Goal: Contribute content: Contribute content

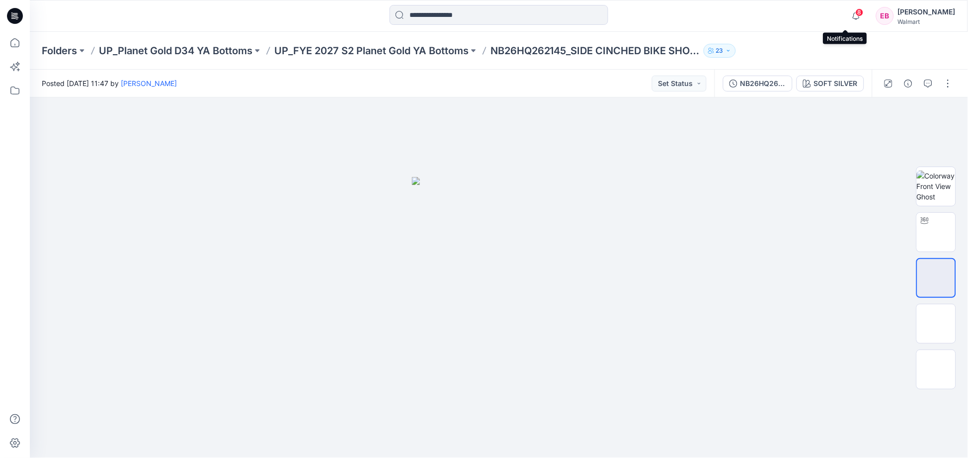
click at [856, 11] on span "8" at bounding box center [860, 12] width 8 height 8
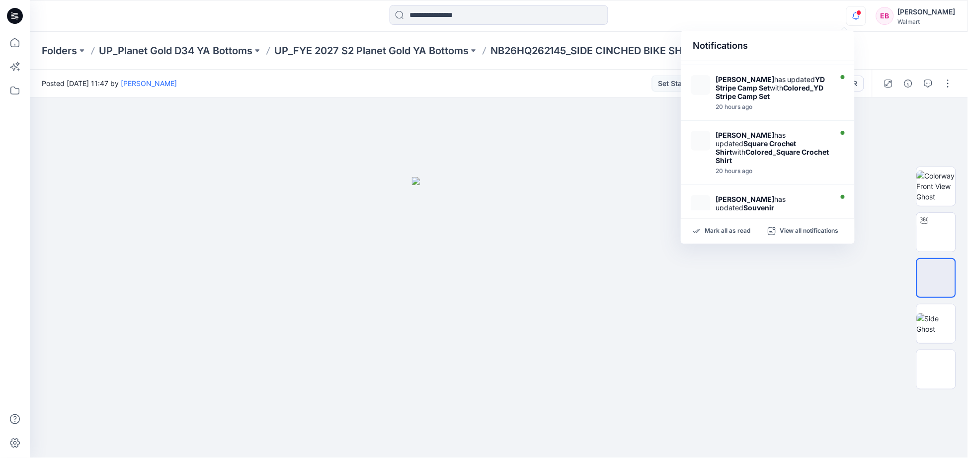
scroll to position [55, 0]
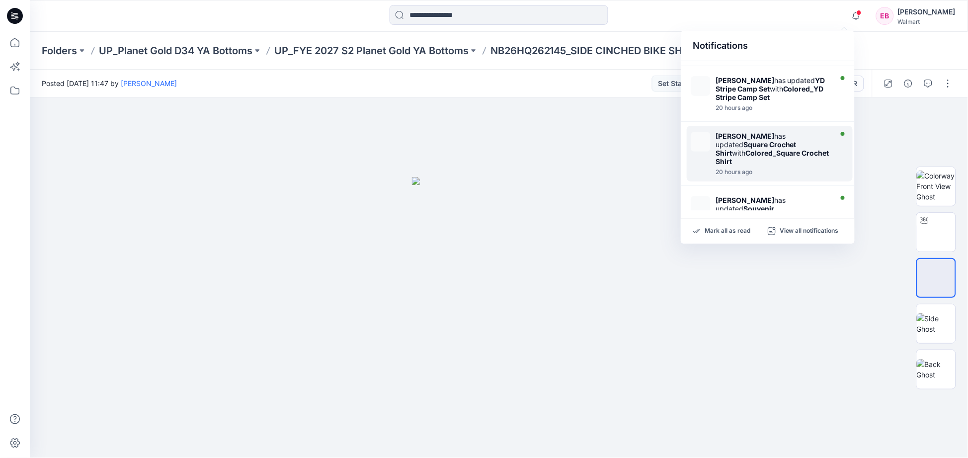
click at [711, 142] on div "Gwen Hine has updated Square Crochet Shirt with Colored_Square Crochet Shirt 20…" at bounding box center [770, 154] width 166 height 56
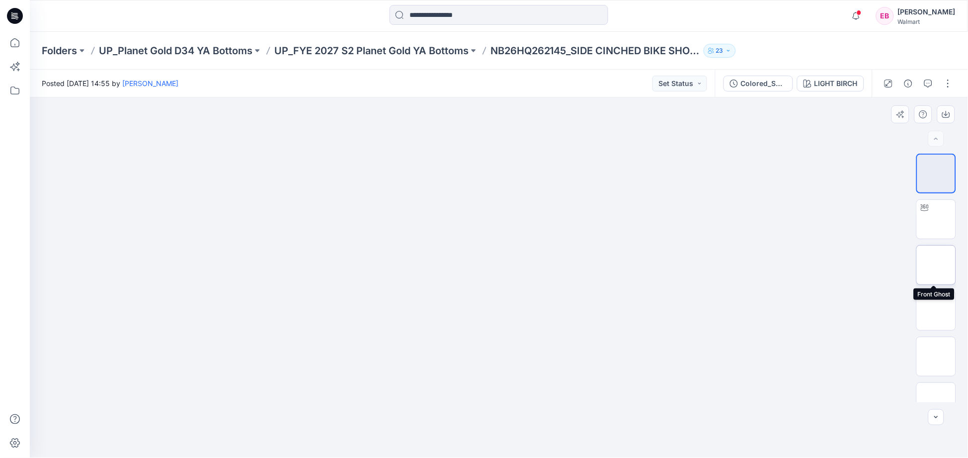
click at [936, 265] on img at bounding box center [936, 265] width 0 height 0
click at [560, 141] on img at bounding box center [499, 141] width 238 height 0
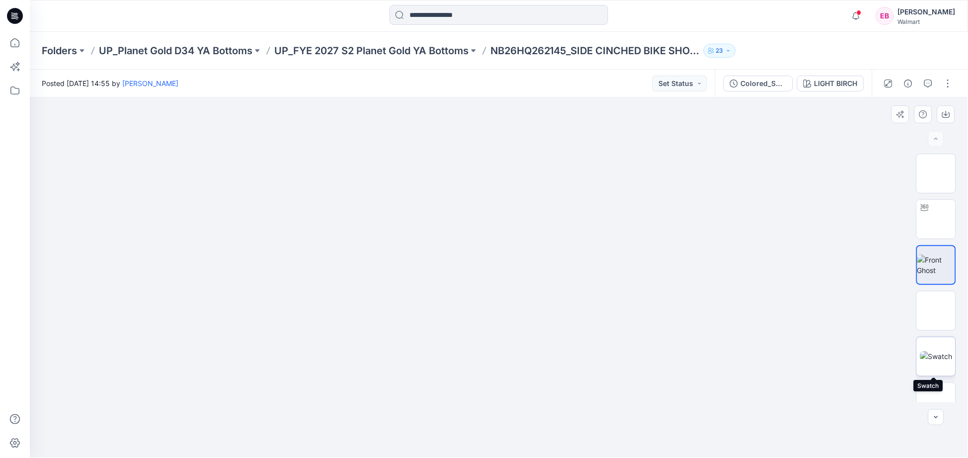
click at [937, 354] on img at bounding box center [936, 356] width 32 height 10
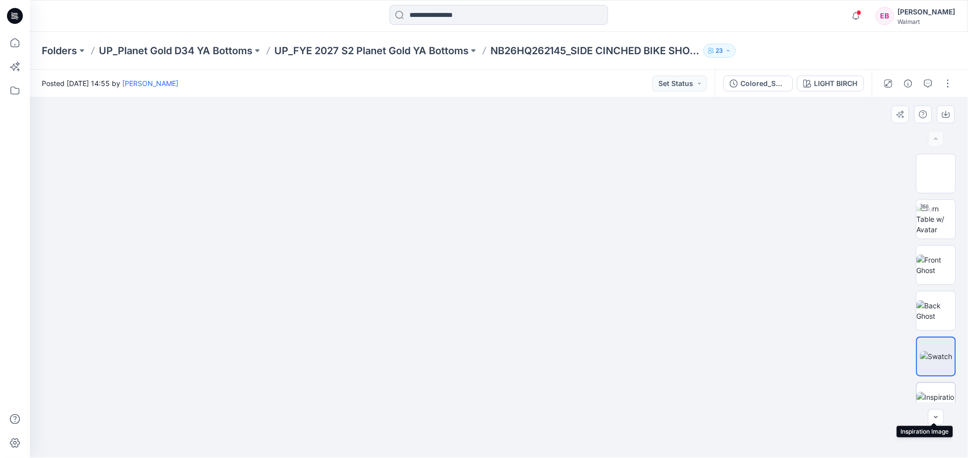
click at [941, 394] on img at bounding box center [936, 402] width 39 height 21
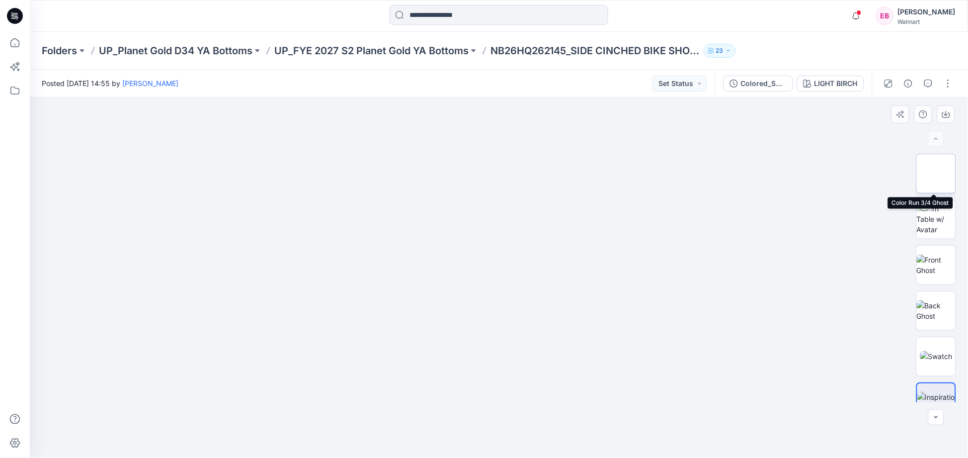
click at [936, 173] on img at bounding box center [936, 173] width 0 height 0
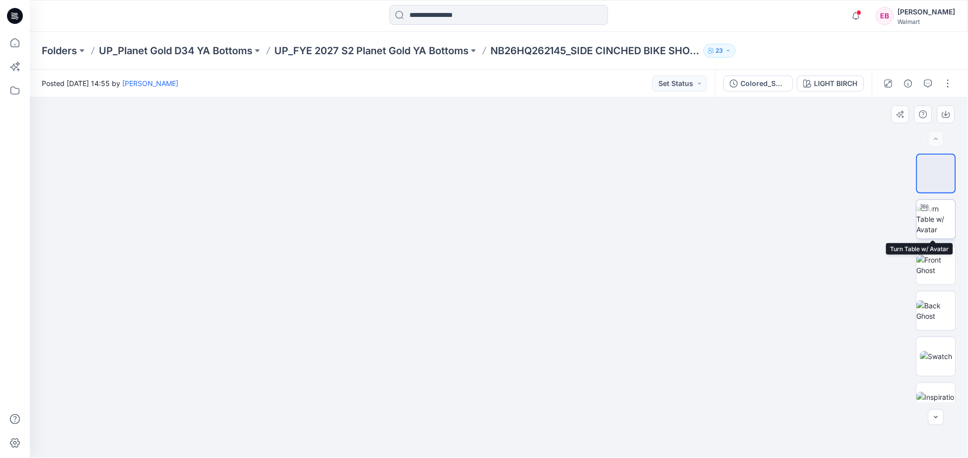
click at [935, 210] on img at bounding box center [936, 218] width 39 height 31
drag, startPoint x: 552, startPoint y: 159, endPoint x: 569, endPoint y: 274, distance: 115.5
drag, startPoint x: 578, startPoint y: 137, endPoint x: 557, endPoint y: 293, distance: 157.9
click at [562, 327] on img at bounding box center [504, 16] width 2035 height 883
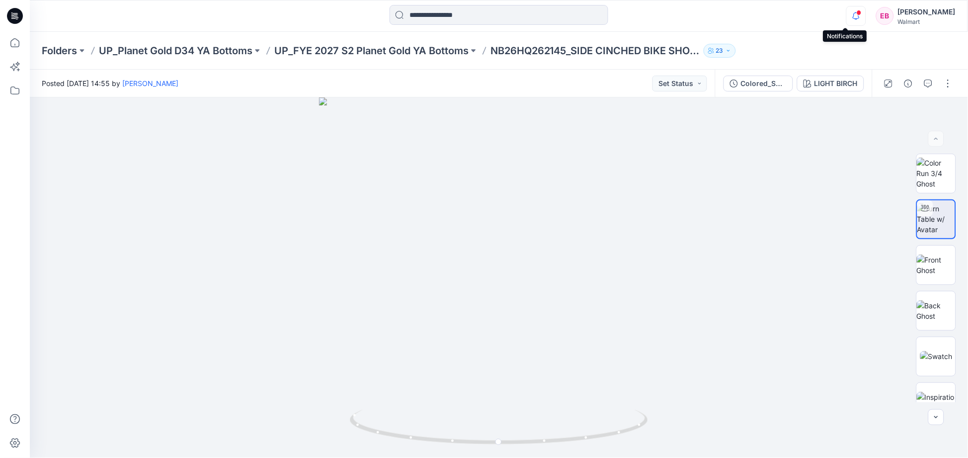
click at [847, 18] on icon "button" at bounding box center [856, 16] width 19 height 20
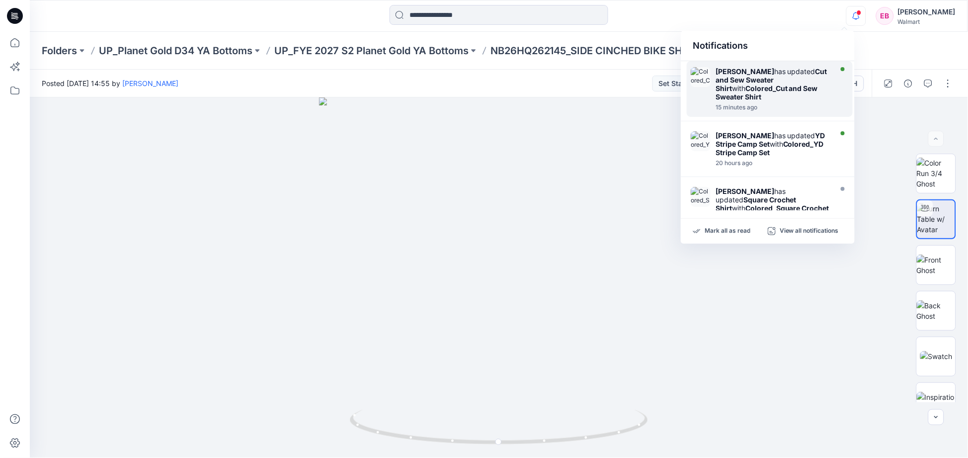
click at [772, 84] on strong "Colored_Cut and Sew Sweater Shirt" at bounding box center [767, 92] width 102 height 17
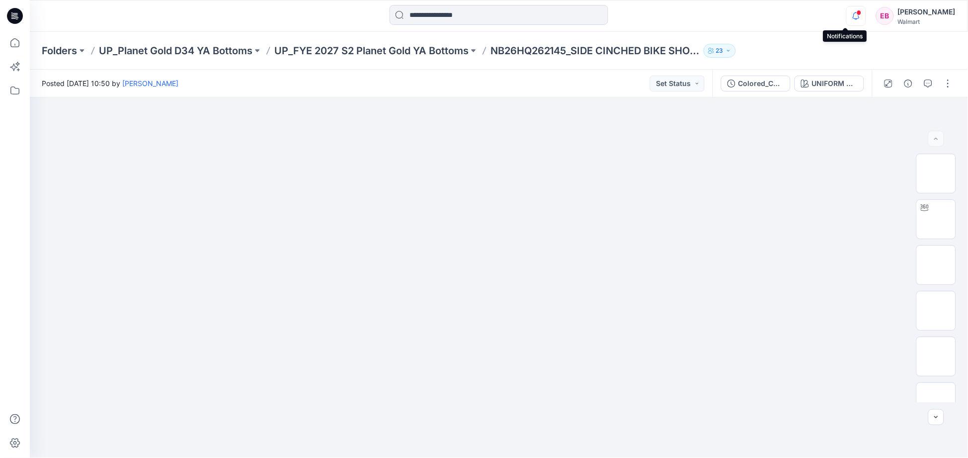
click at [847, 18] on icon "button" at bounding box center [856, 16] width 19 height 20
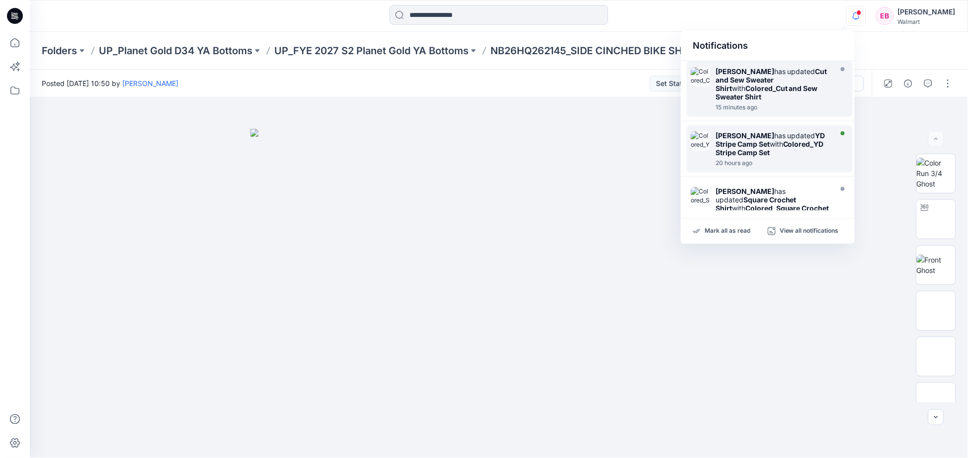
click at [763, 132] on div "Gwen Hine has updated YD Stripe Camp Set with Colored_YD Stripe Camp Set" at bounding box center [773, 143] width 114 height 25
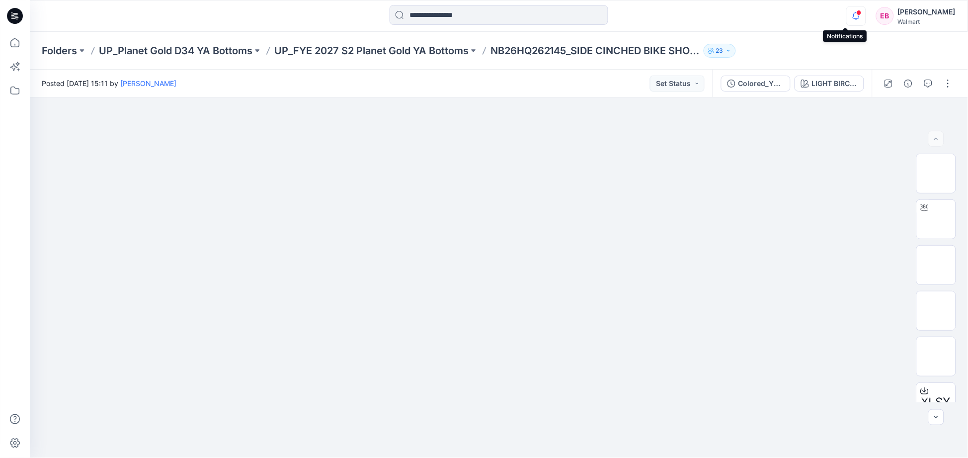
click at [848, 24] on icon "button" at bounding box center [856, 16] width 19 height 20
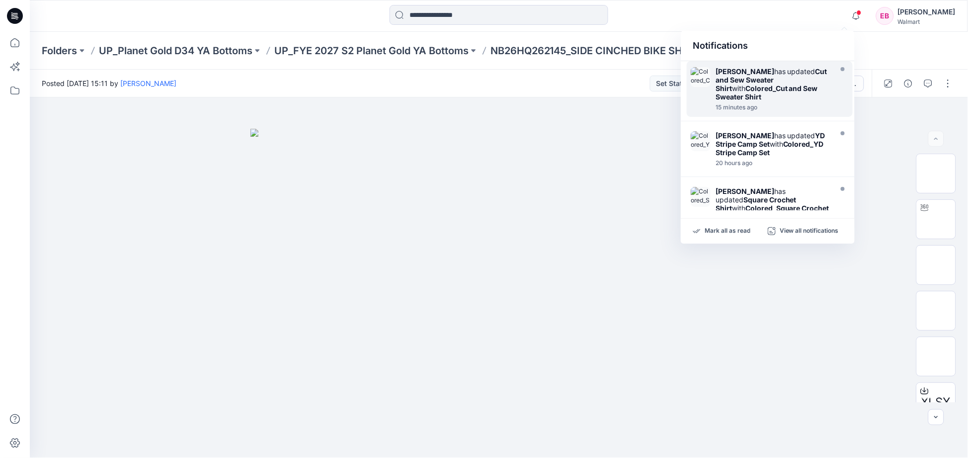
click at [764, 78] on strong "Cut and Sew Sweater Shirt" at bounding box center [772, 79] width 112 height 25
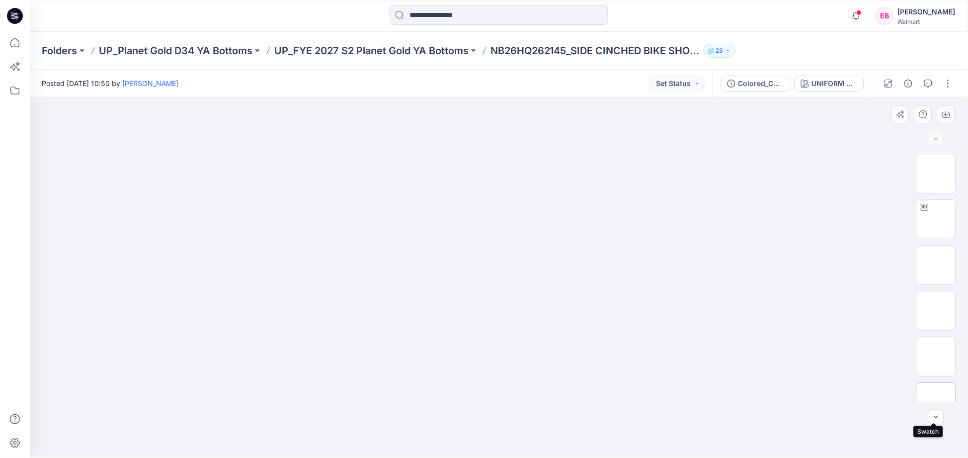
click at [936, 402] on img at bounding box center [936, 402] width 0 height 0
click at [936, 173] on img at bounding box center [936, 173] width 0 height 0
click at [217, 48] on p "UP_Planet Gold D34 YA Bottoms" at bounding box center [176, 51] width 154 height 14
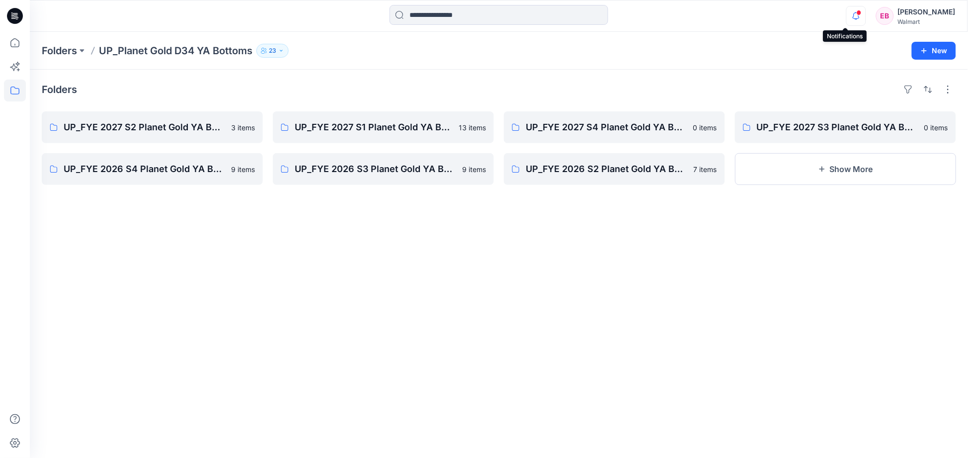
click at [848, 15] on icon "button" at bounding box center [856, 16] width 19 height 20
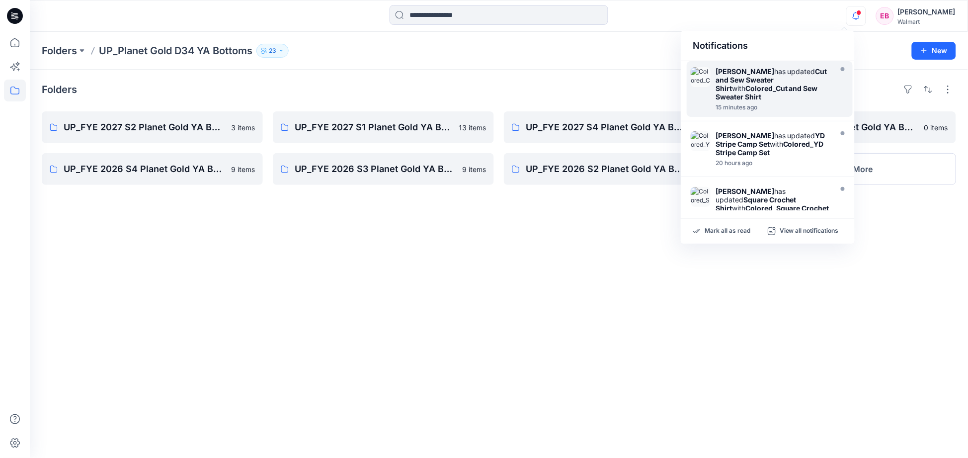
click at [781, 92] on div "Gwen Hine has updated Cut and Sew Sweater Shirt with Colored_Cut and Sew Sweate…" at bounding box center [773, 84] width 114 height 34
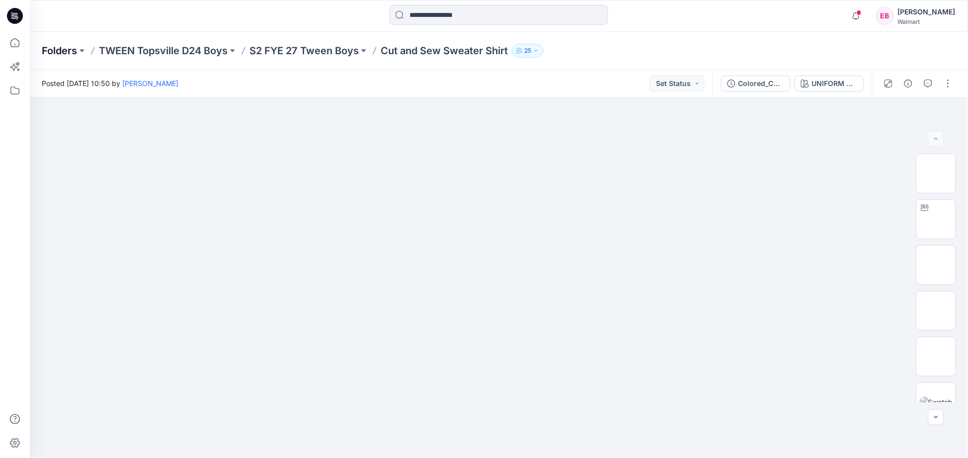
click at [55, 50] on p "Folders" at bounding box center [59, 51] width 35 height 14
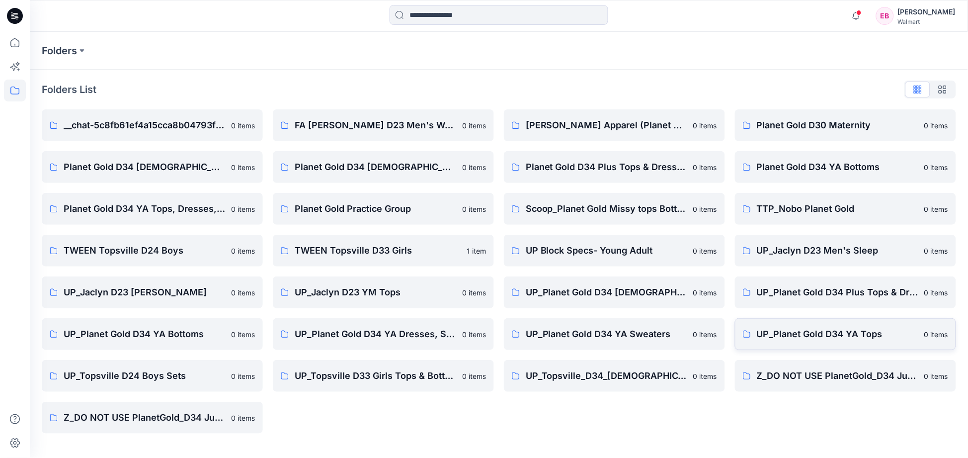
click at [856, 338] on p "UP_Planet Gold D34 YA Tops" at bounding box center [837, 334] width 161 height 14
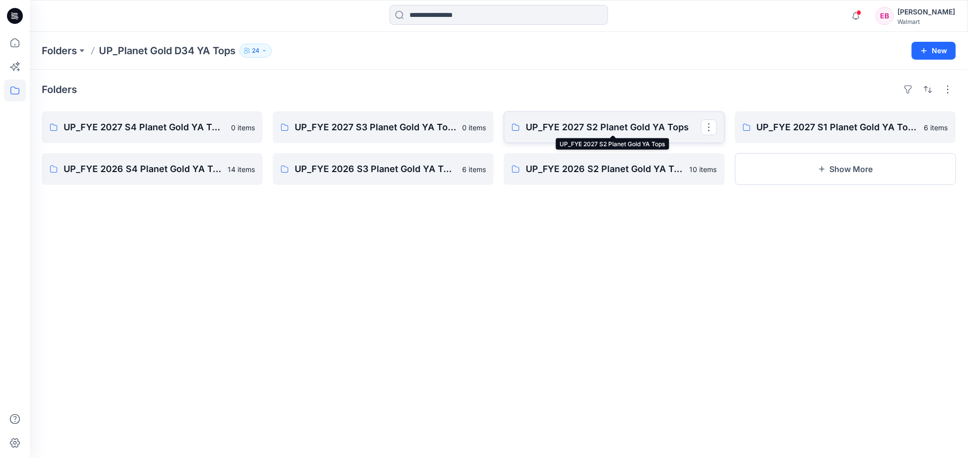
click at [625, 128] on p "UP_FYE 2027 S2 Planet Gold YA Tops" at bounding box center [613, 127] width 175 height 14
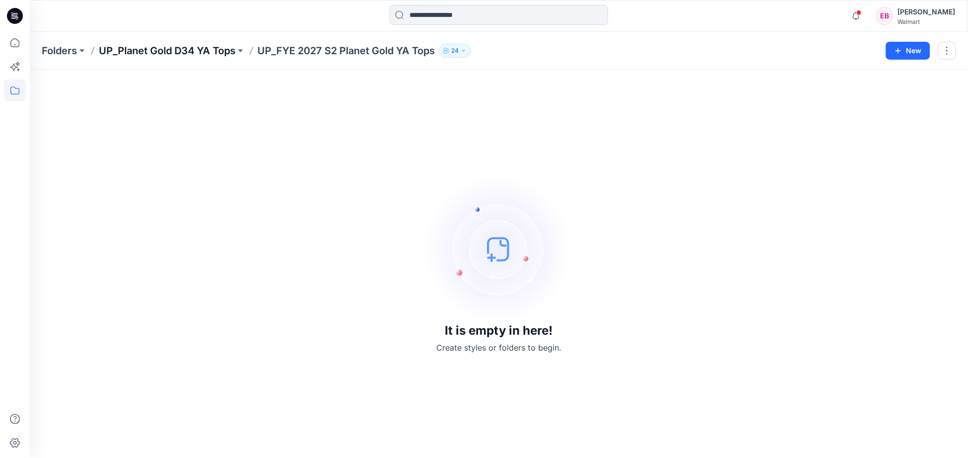
click at [171, 51] on p "UP_Planet Gold D34 YA Tops" at bounding box center [167, 51] width 137 height 14
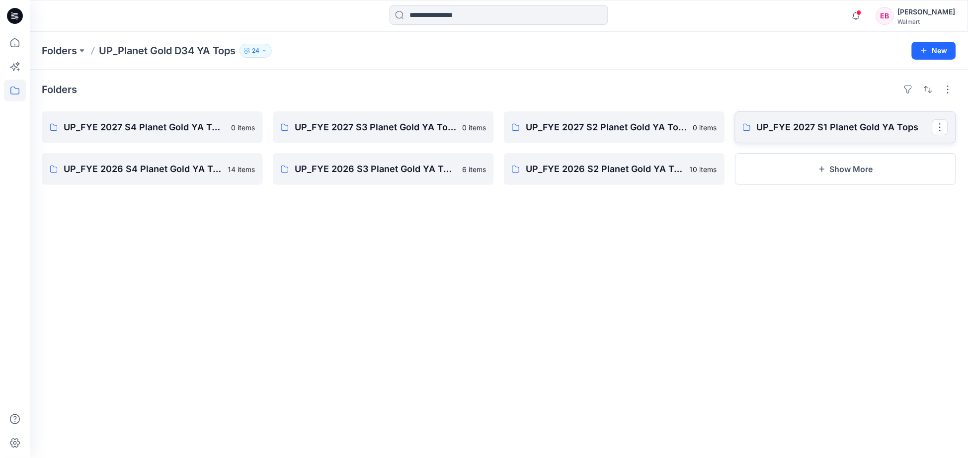
click at [836, 127] on p "UP_FYE 2027 S1 Planet Gold YA Tops" at bounding box center [844, 127] width 175 height 14
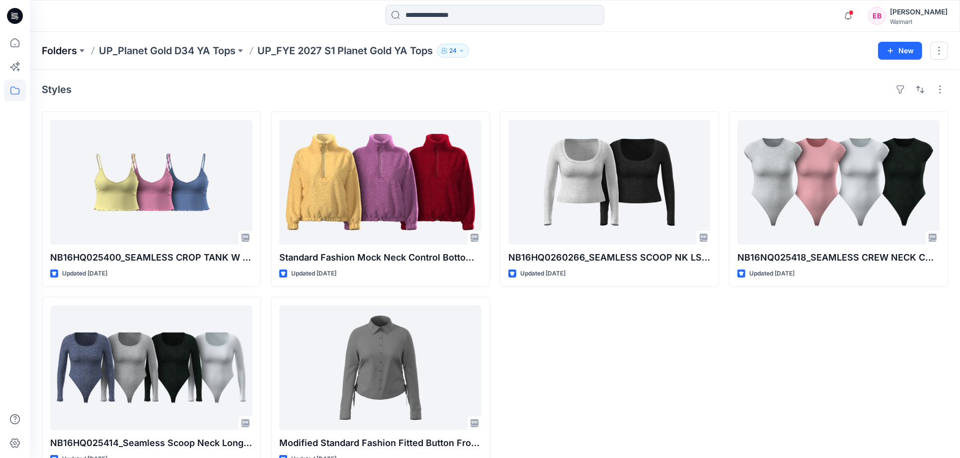
click at [61, 50] on p "Folders" at bounding box center [59, 51] width 35 height 14
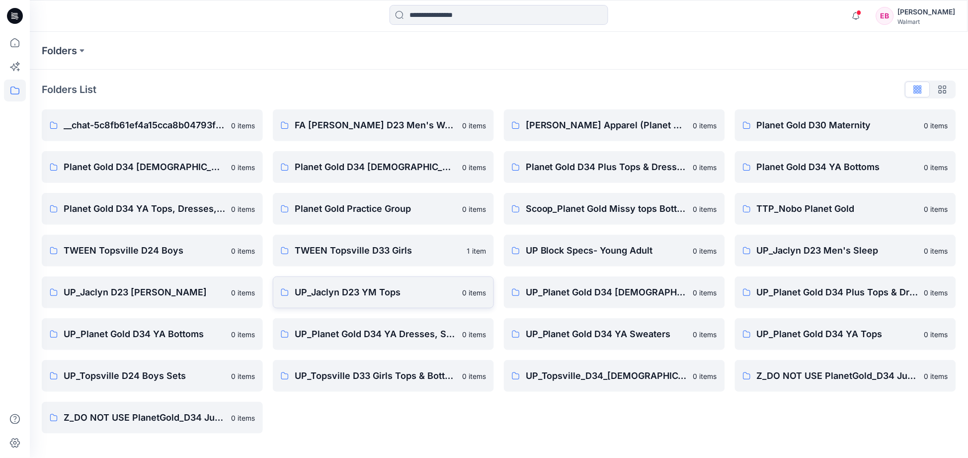
click at [363, 290] on p "UP_Jaclyn D23 YM Tops" at bounding box center [375, 292] width 161 height 14
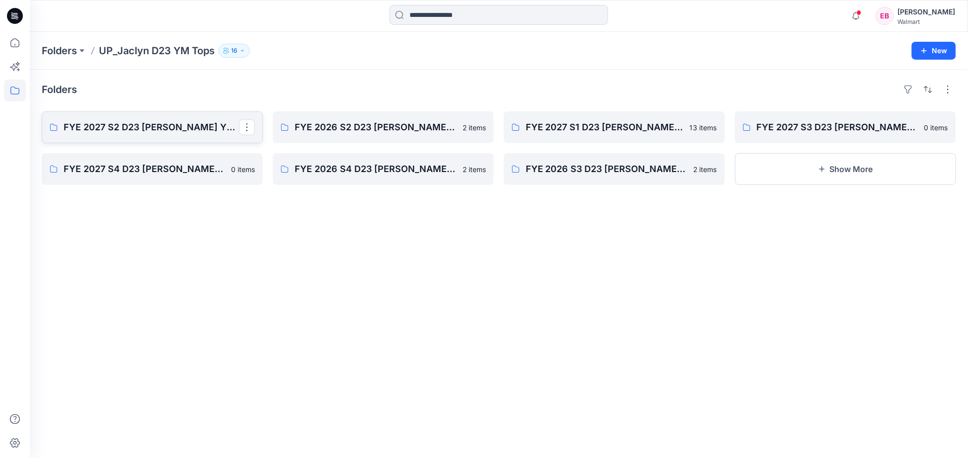
click at [163, 138] on link "FYE 2027 S2 D23 [PERSON_NAME] YM Tops GT IMPORTS" at bounding box center [152, 127] width 221 height 32
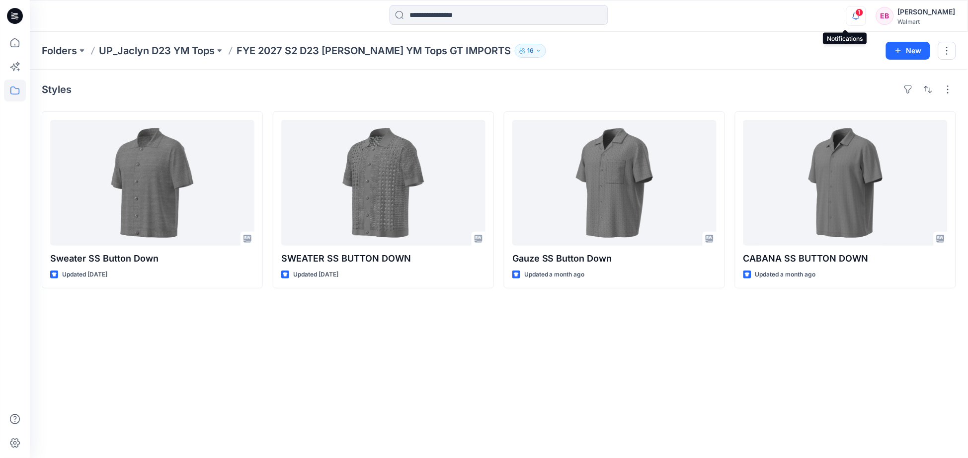
click at [849, 17] on icon "button" at bounding box center [856, 16] width 19 height 20
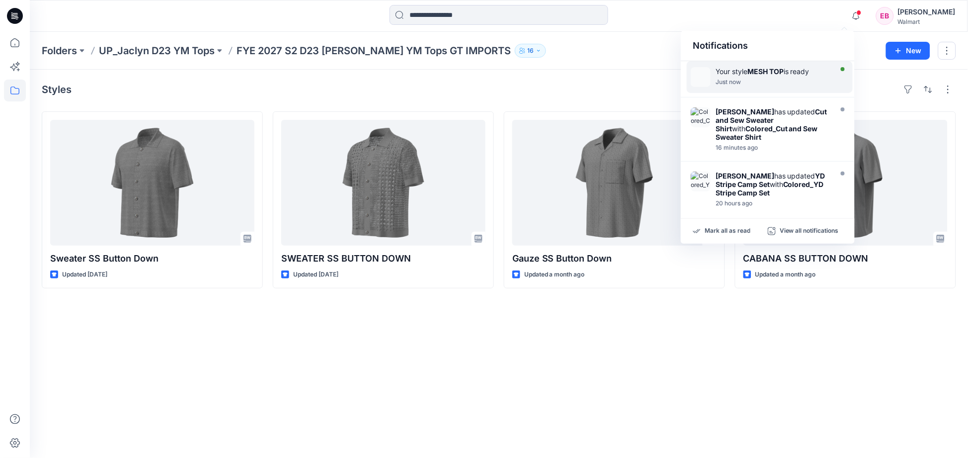
click at [767, 79] on div "Just now" at bounding box center [773, 82] width 114 height 7
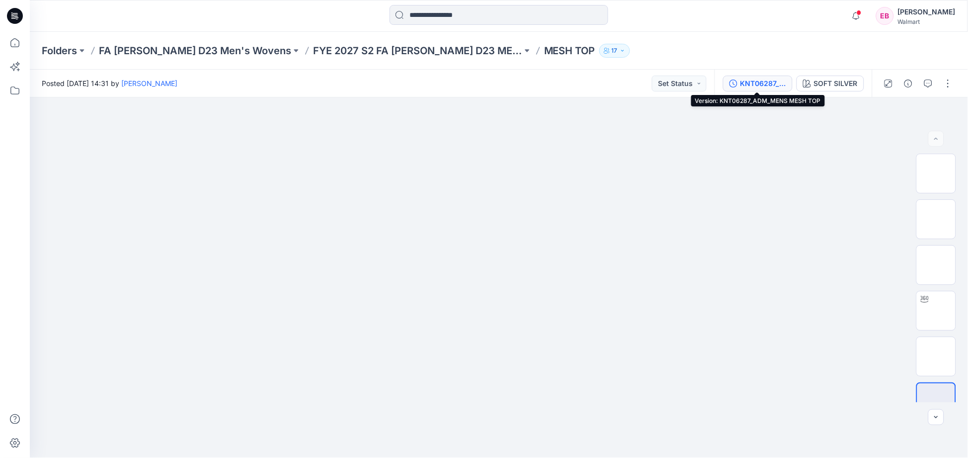
click at [763, 82] on div "KNT06287_ADM_MENS MESH TOP" at bounding box center [763, 83] width 46 height 11
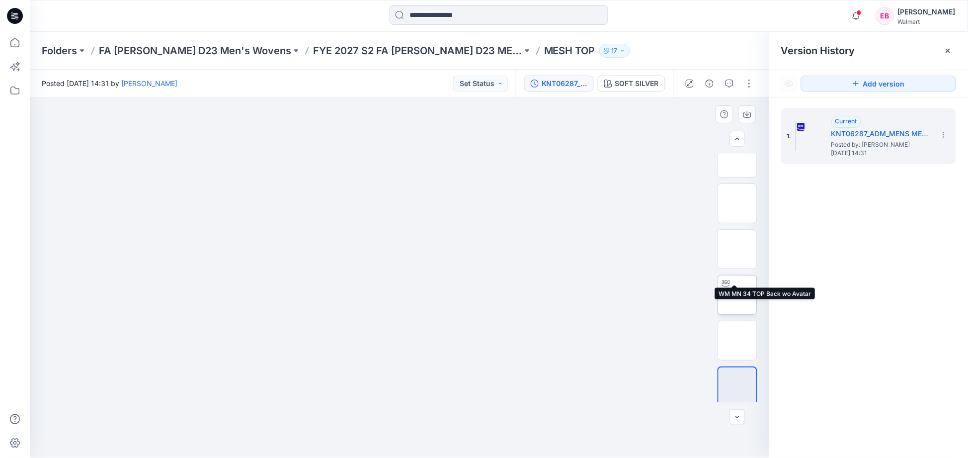
scroll to position [20, 0]
click at [951, 51] on icon at bounding box center [948, 51] width 8 height 8
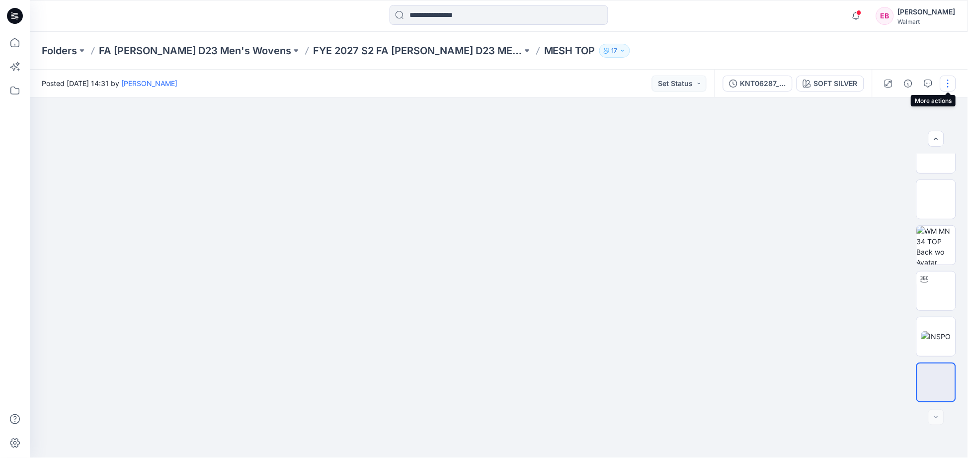
click at [950, 80] on button "button" at bounding box center [948, 84] width 16 height 16
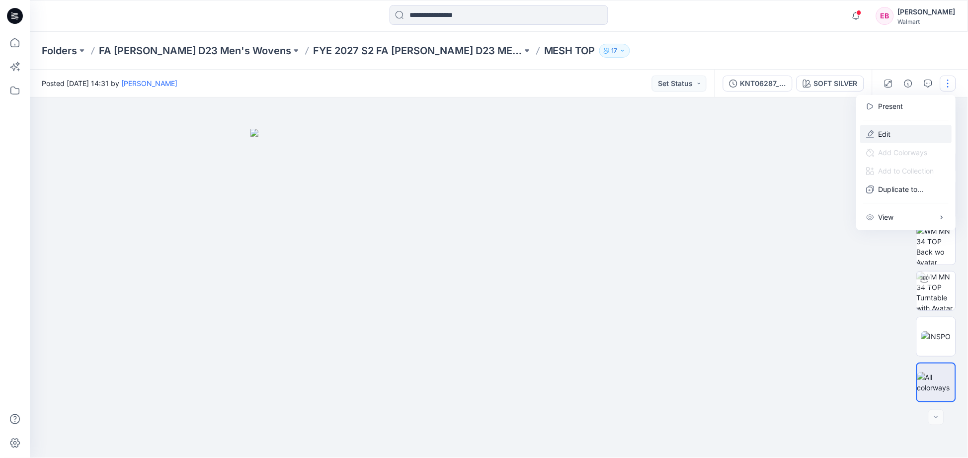
click at [899, 132] on button "Edit" at bounding box center [906, 134] width 91 height 18
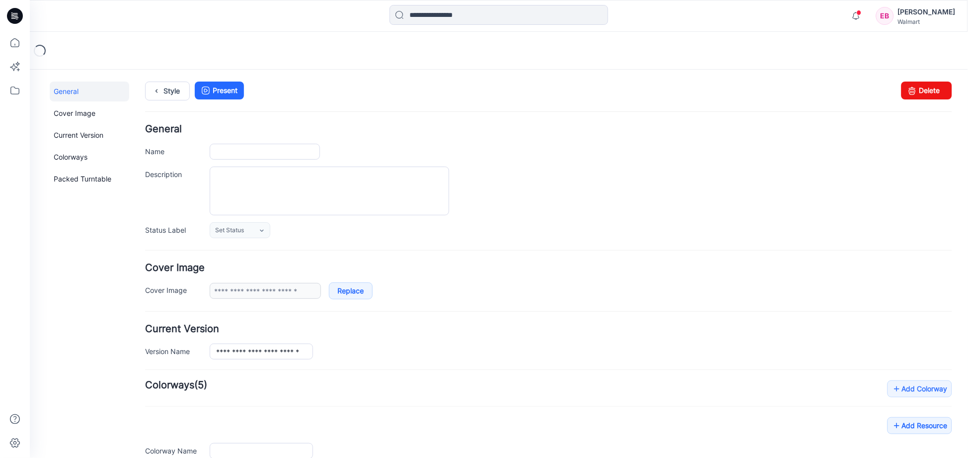
type input "********"
type input "**********"
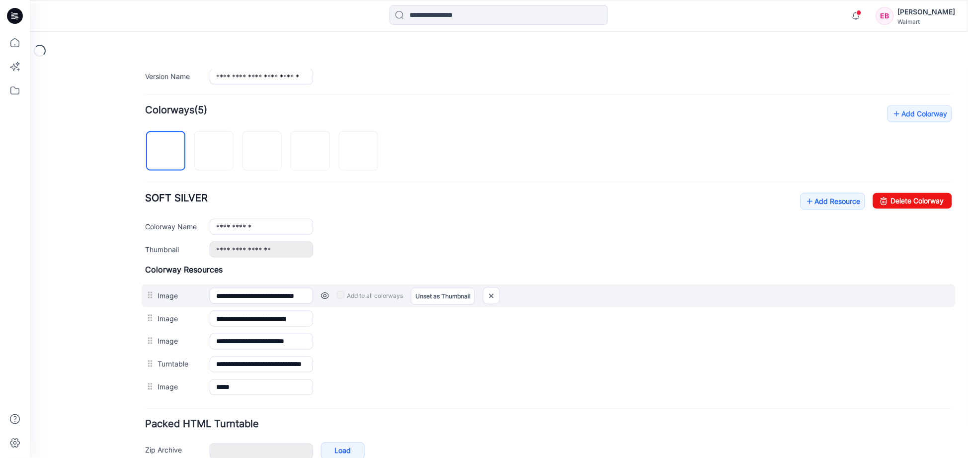
scroll to position [276, 0]
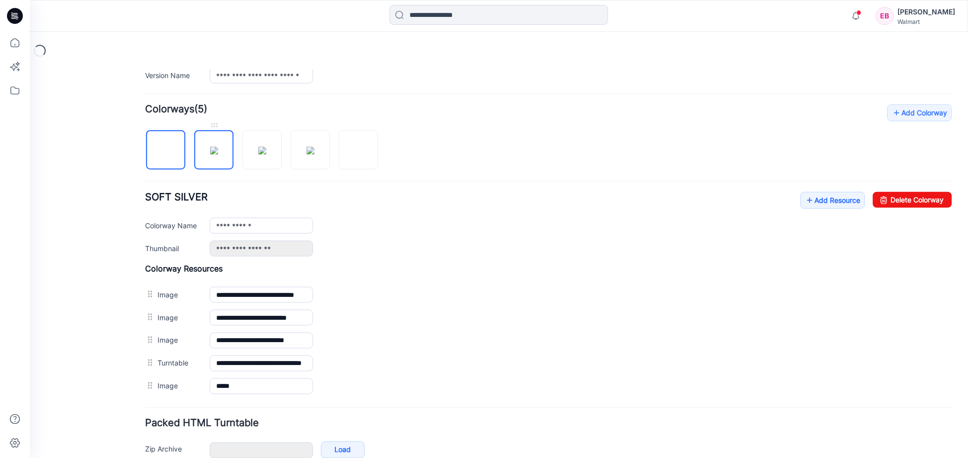
click at [217, 146] on img at bounding box center [214, 150] width 8 height 8
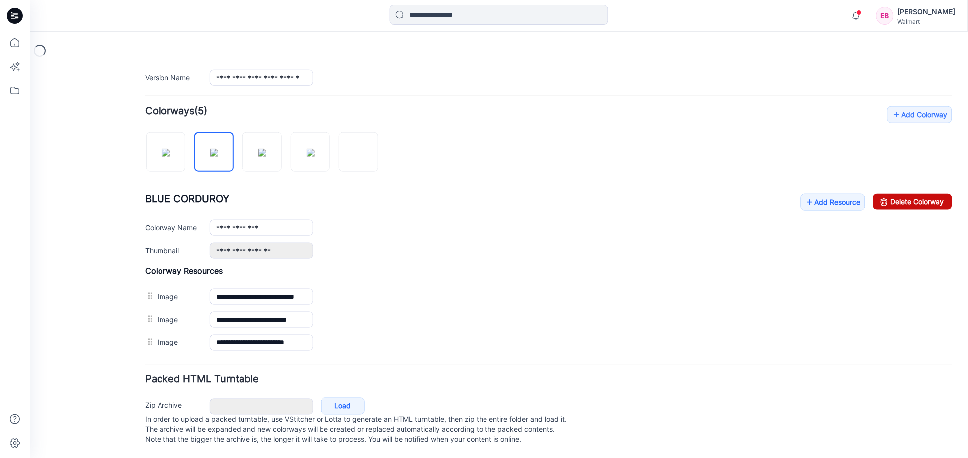
click at [916, 204] on link "Delete Colorway" at bounding box center [912, 201] width 79 height 16
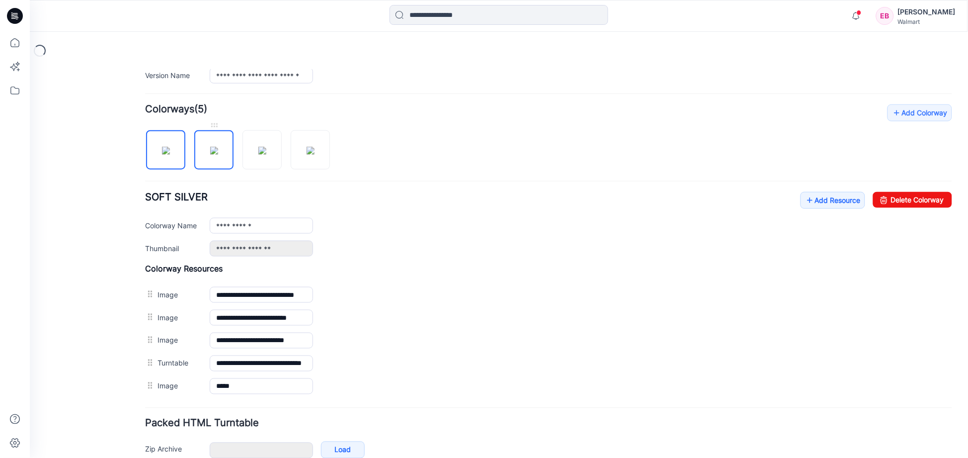
click at [210, 154] on img at bounding box center [214, 150] width 8 height 8
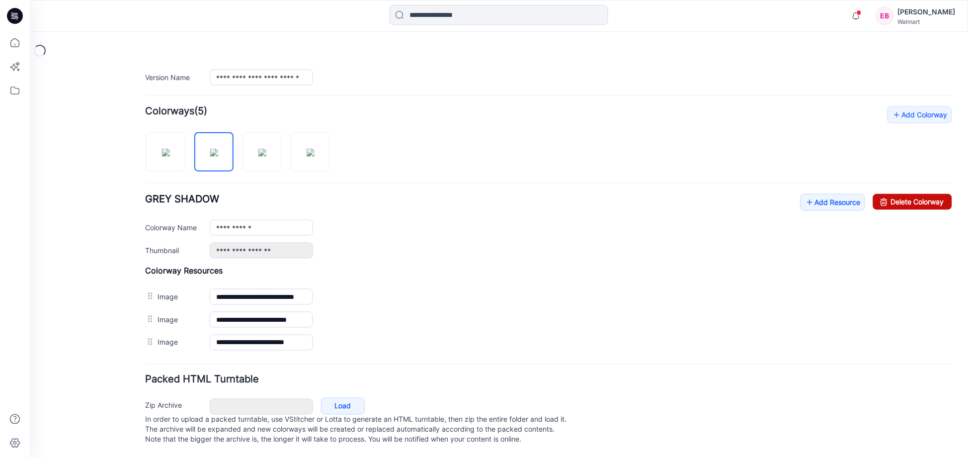
click at [911, 201] on link "Delete Colorway" at bounding box center [912, 201] width 79 height 16
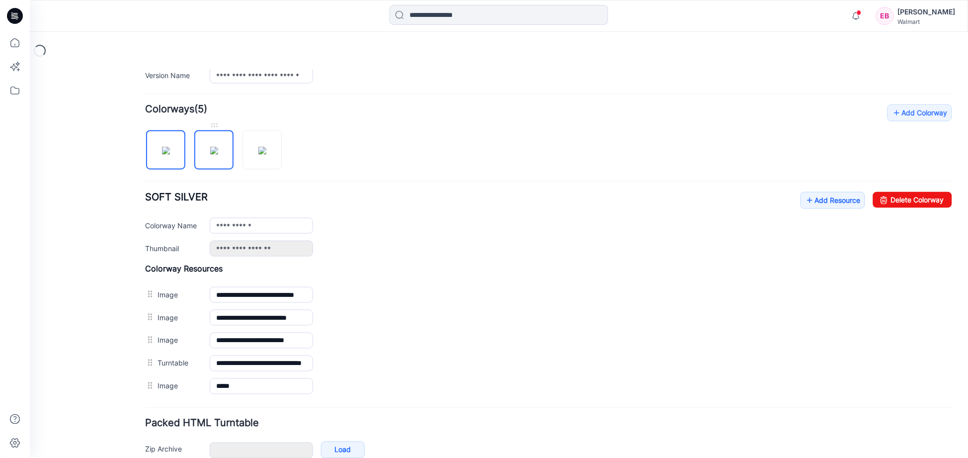
click at [214, 154] on img at bounding box center [214, 150] width 8 height 8
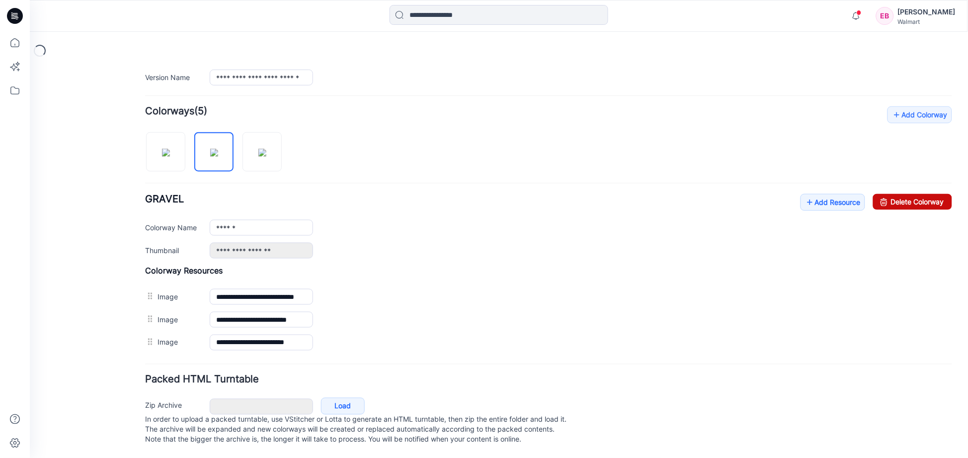
click at [908, 202] on link "Delete Colorway" at bounding box center [912, 201] width 79 height 16
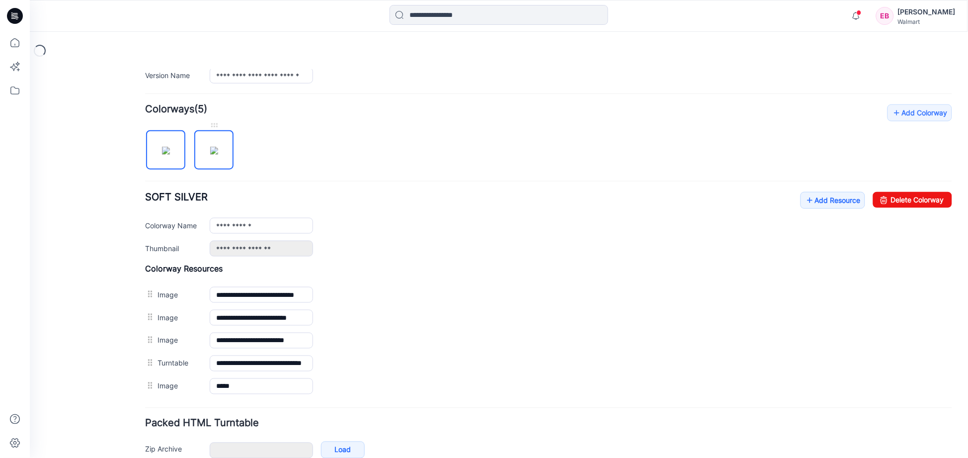
click at [217, 154] on img at bounding box center [214, 150] width 8 height 8
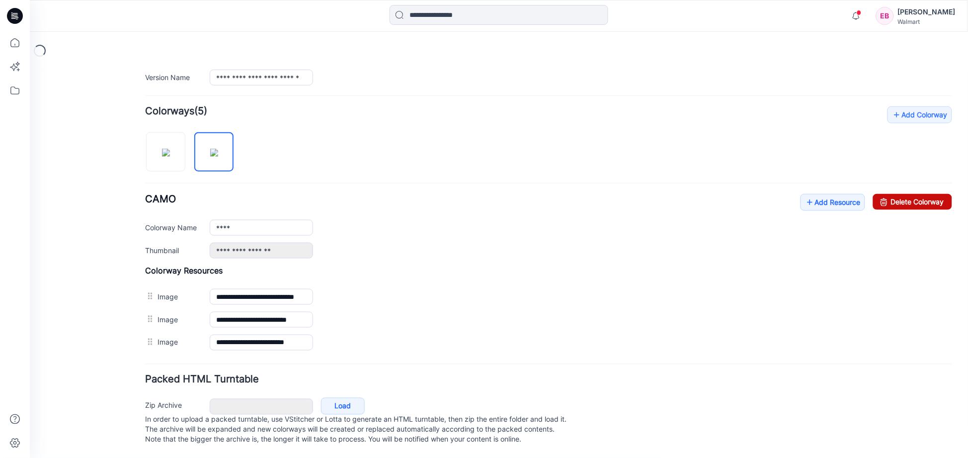
click at [910, 197] on link "Delete Colorway" at bounding box center [912, 201] width 79 height 16
type input "**********"
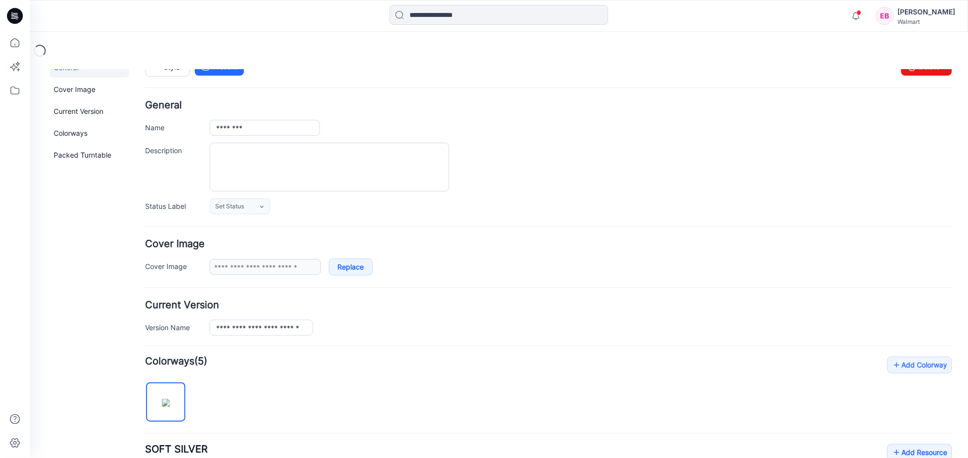
scroll to position [0, 0]
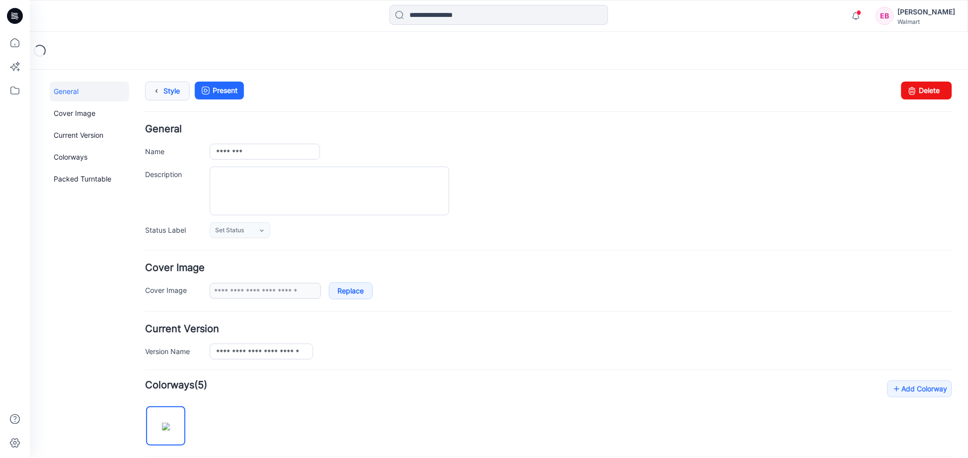
click at [170, 91] on link "Style" at bounding box center [167, 90] width 45 height 19
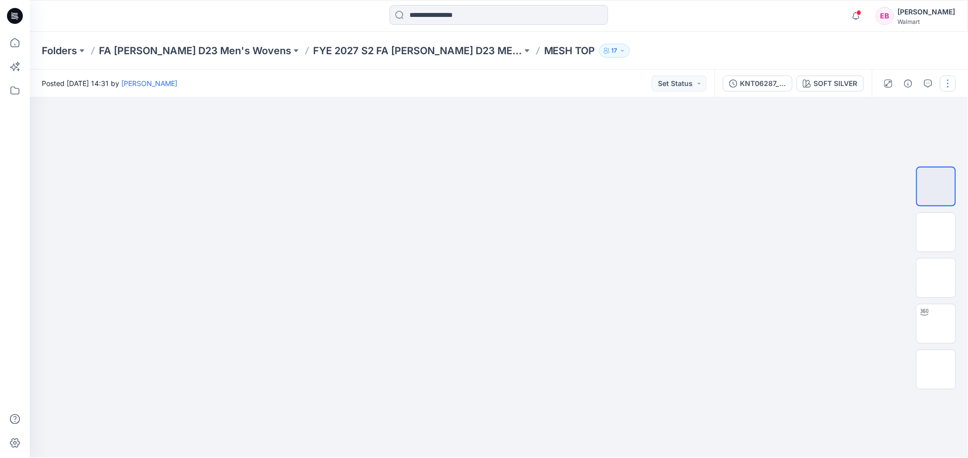
click at [950, 84] on button "button" at bounding box center [948, 84] width 16 height 16
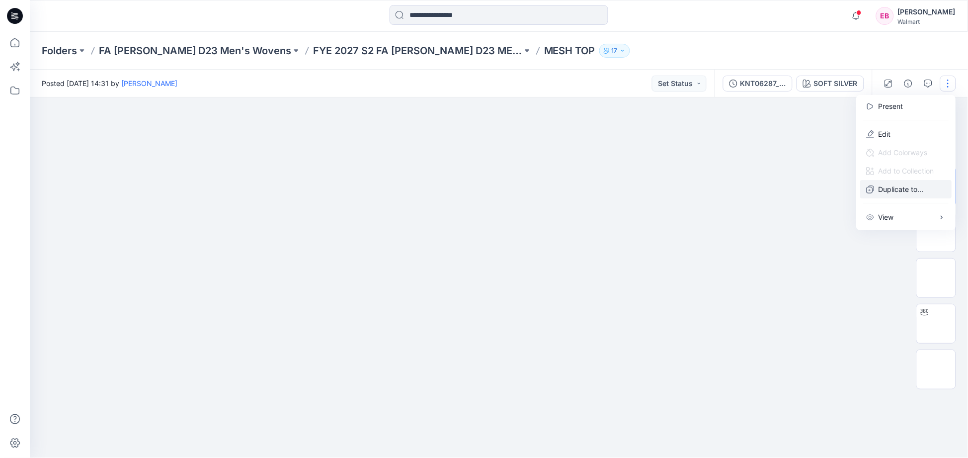
click at [897, 188] on p "Duplicate to..." at bounding box center [900, 189] width 45 height 10
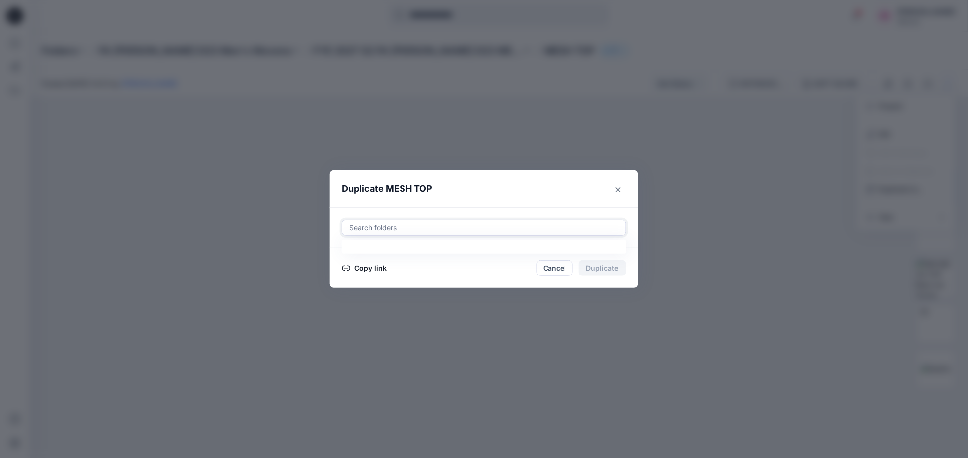
click at [433, 229] on div at bounding box center [483, 228] width 271 height 12
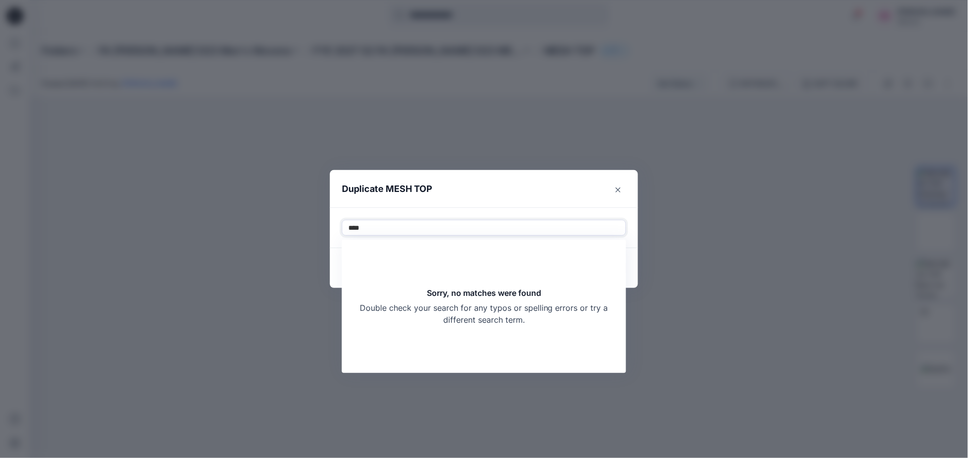
type input "**"
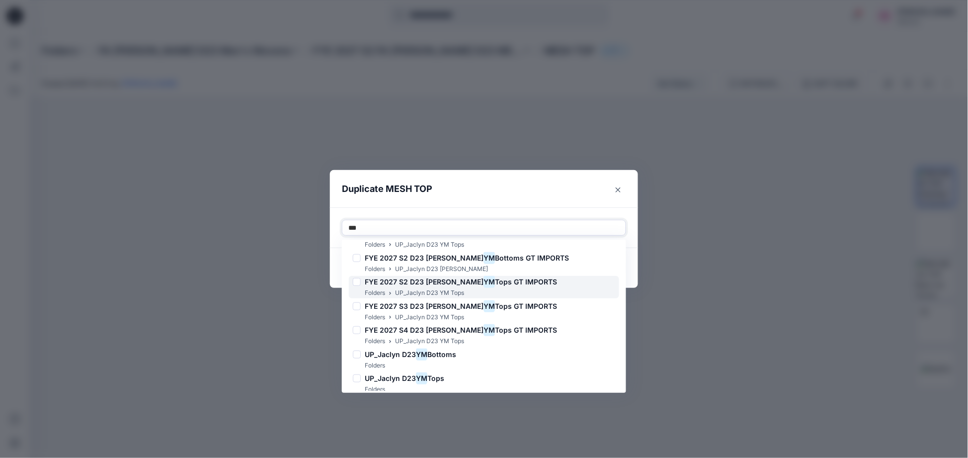
scroll to position [269, 0]
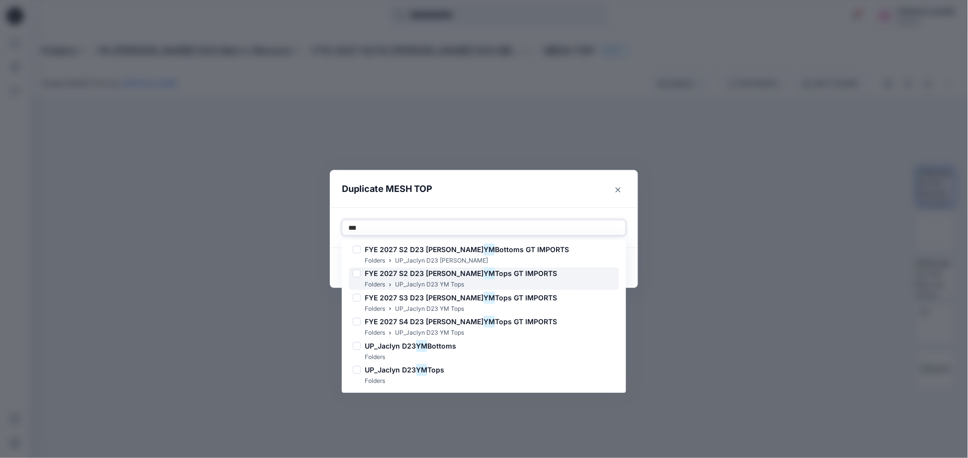
click at [413, 275] on span "FYE 2027 S2 D23 Jaclyn" at bounding box center [424, 273] width 119 height 8
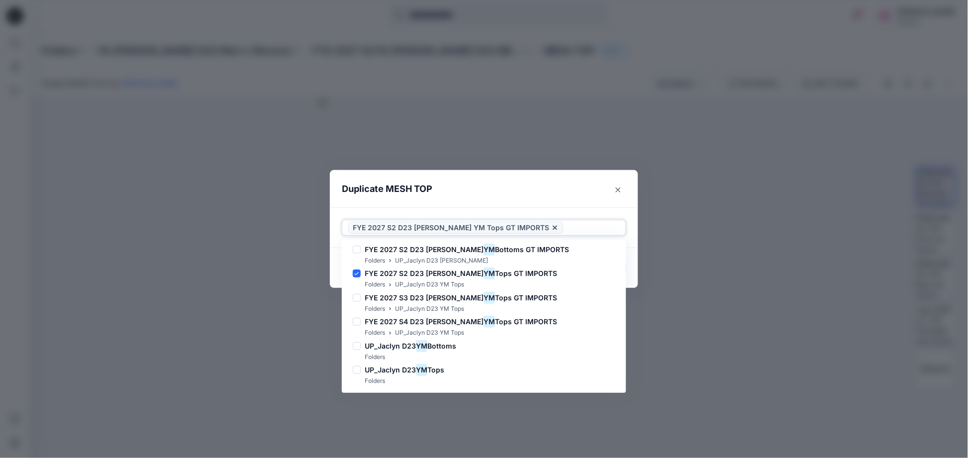
click at [565, 225] on div at bounding box center [592, 228] width 54 height 12
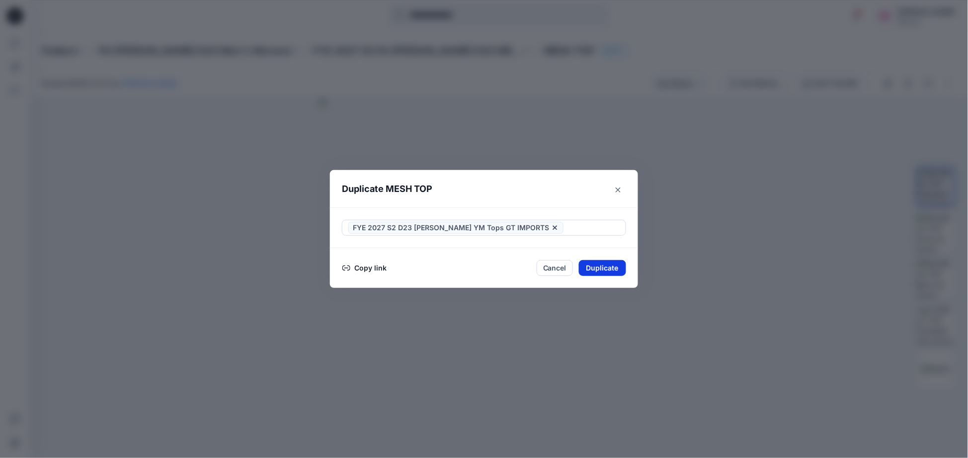
click at [608, 270] on button "Duplicate" at bounding box center [602, 268] width 47 height 16
click at [607, 270] on button "Close" at bounding box center [610, 268] width 32 height 16
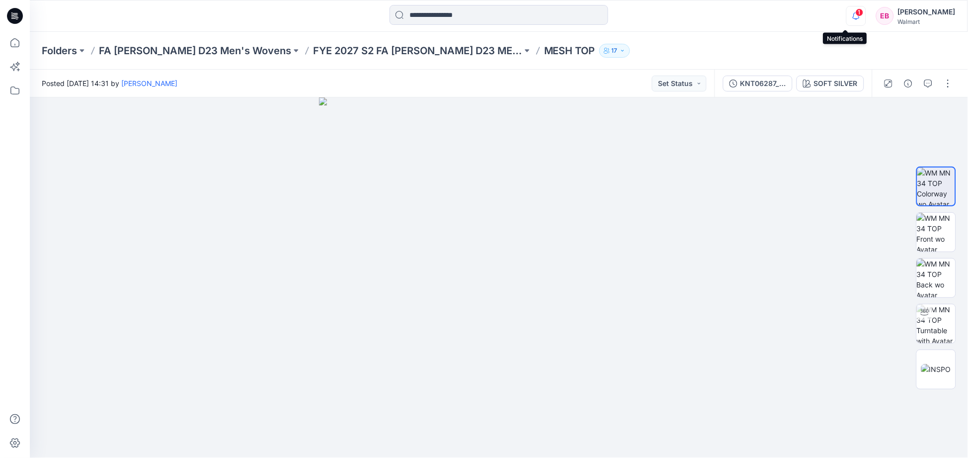
click at [848, 17] on icon "button" at bounding box center [856, 16] width 19 height 20
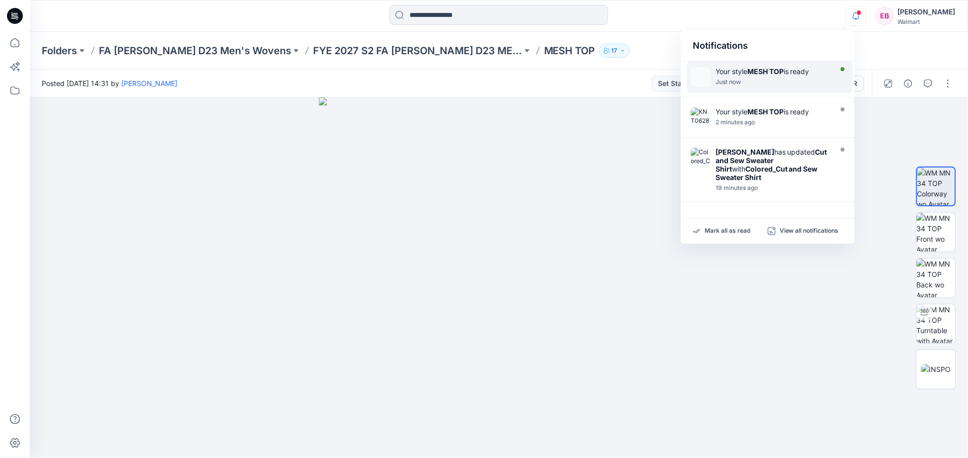
click at [751, 80] on div "Just now" at bounding box center [773, 82] width 114 height 7
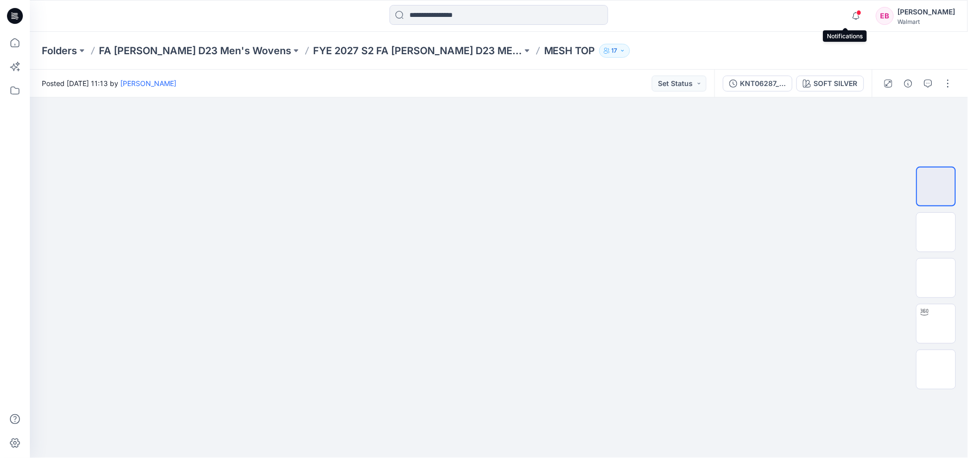
click at [857, 13] on span at bounding box center [859, 12] width 5 height 5
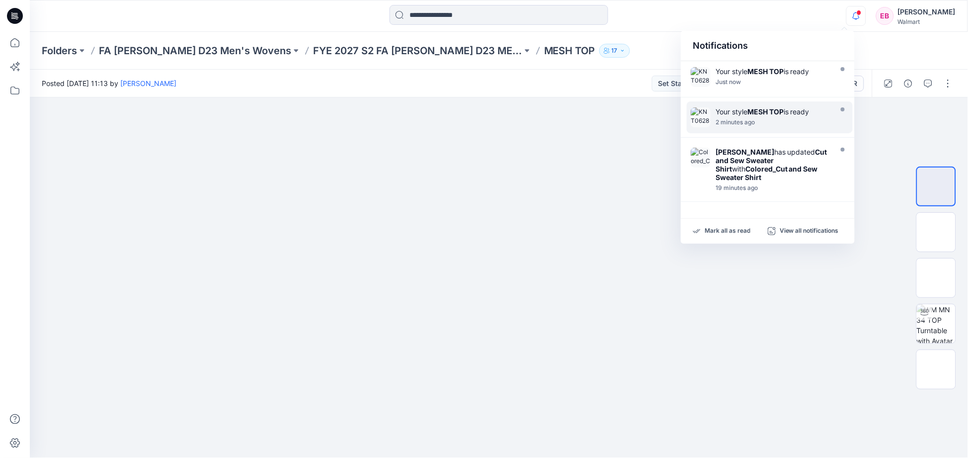
click at [786, 121] on div "2 minutes ago" at bounding box center [773, 122] width 114 height 7
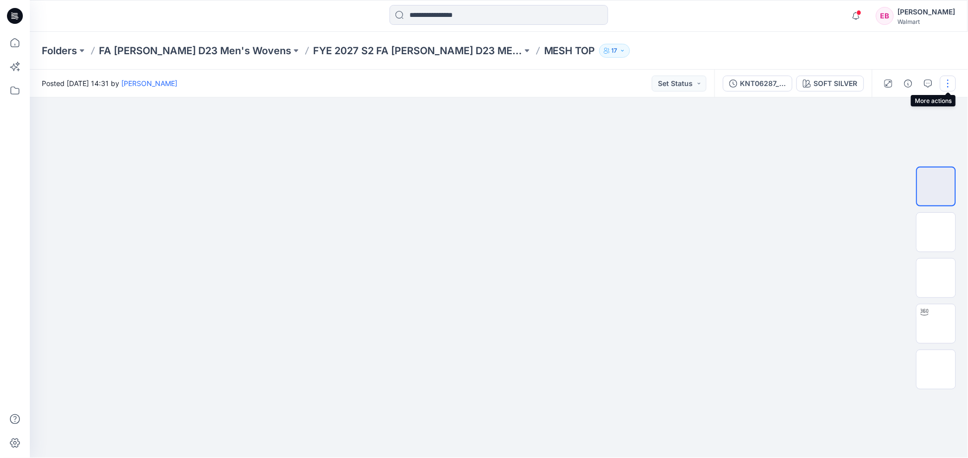
click at [951, 84] on button "button" at bounding box center [948, 84] width 16 height 16
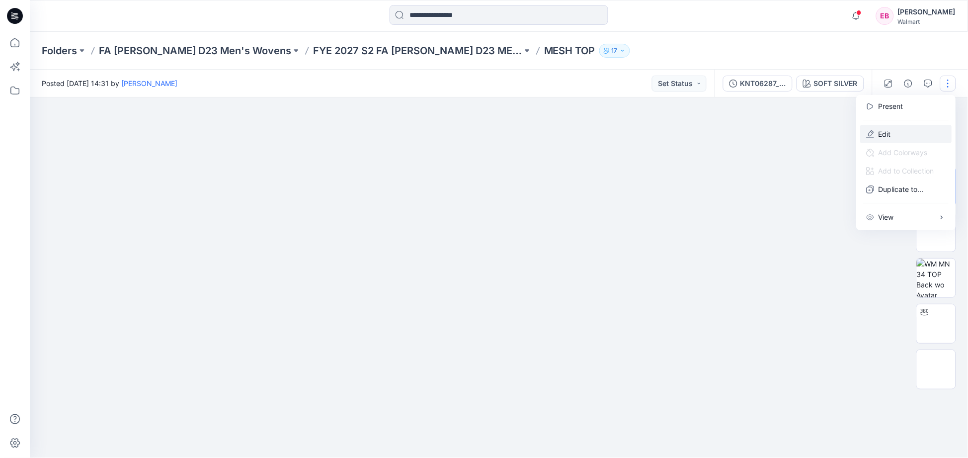
click at [901, 133] on button "Edit" at bounding box center [906, 134] width 91 height 18
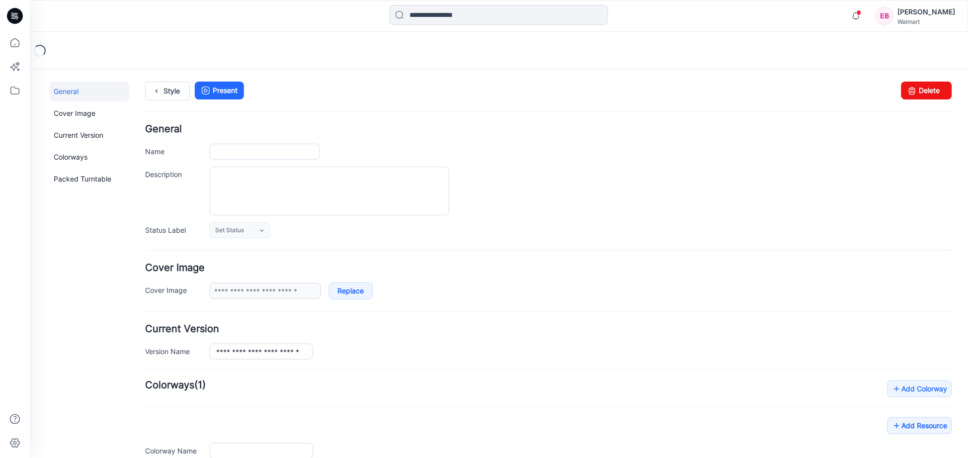
type input "********"
type input "**********"
drag, startPoint x: 930, startPoint y: 91, endPoint x: 561, endPoint y: 110, distance: 369.2
click at [930, 91] on link "Delete" at bounding box center [926, 90] width 51 height 18
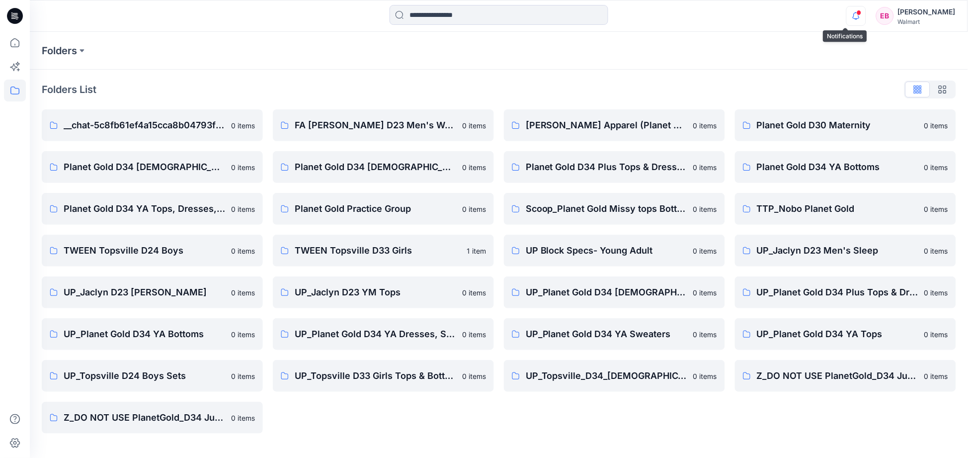
click at [847, 15] on icon "button" at bounding box center [856, 16] width 19 height 20
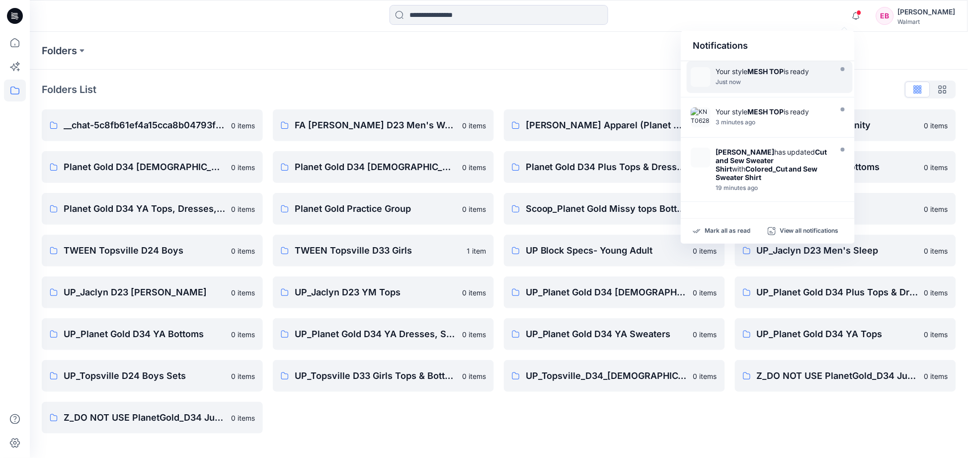
click at [786, 79] on div "Just now" at bounding box center [773, 82] width 114 height 7
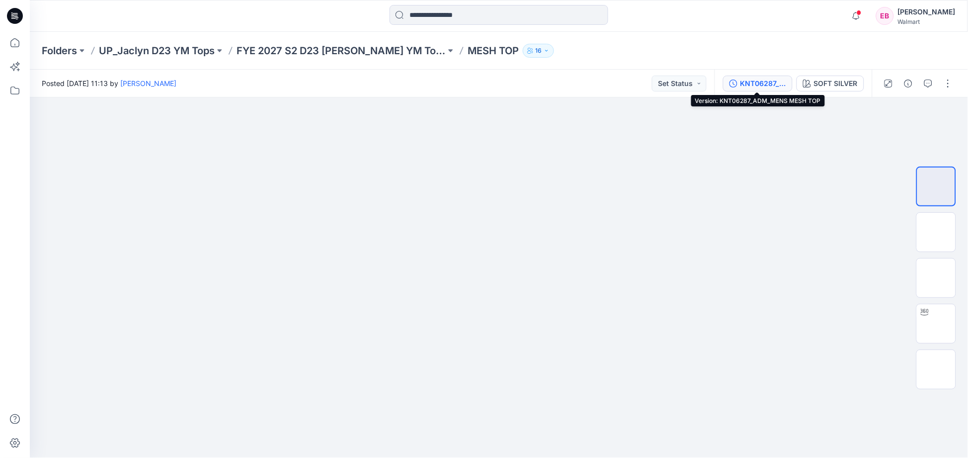
click at [749, 83] on div "KNT06287_ADM_MENS MESH TOP" at bounding box center [763, 83] width 46 height 11
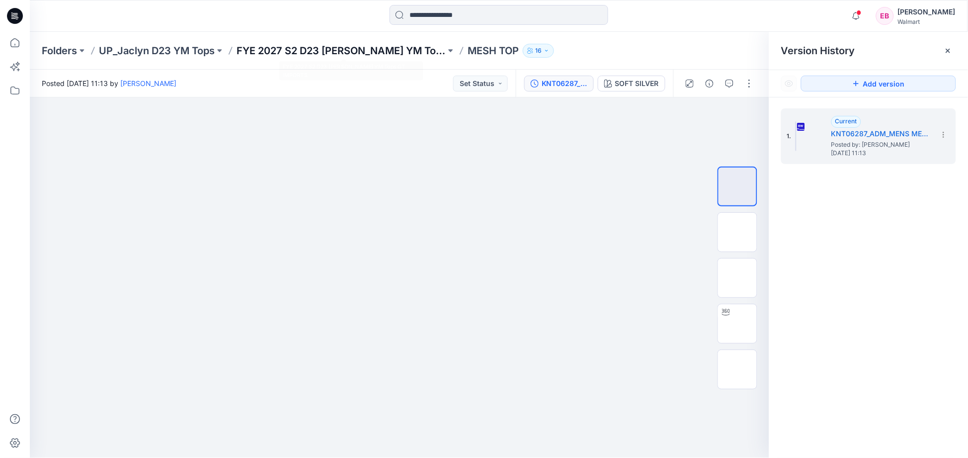
click at [325, 50] on p "FYE 2027 S2 D23 [PERSON_NAME] YM Tops GT IMPORTS" at bounding box center [341, 51] width 209 height 14
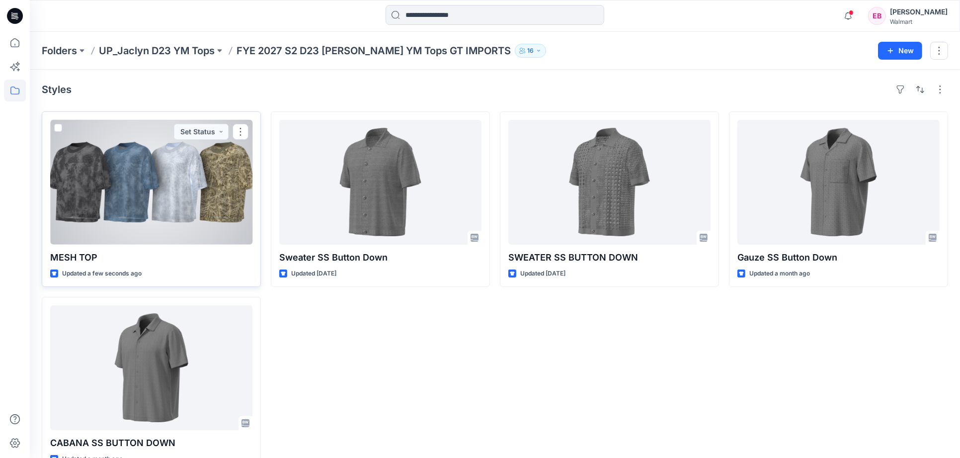
click at [186, 229] on div at bounding box center [151, 182] width 202 height 125
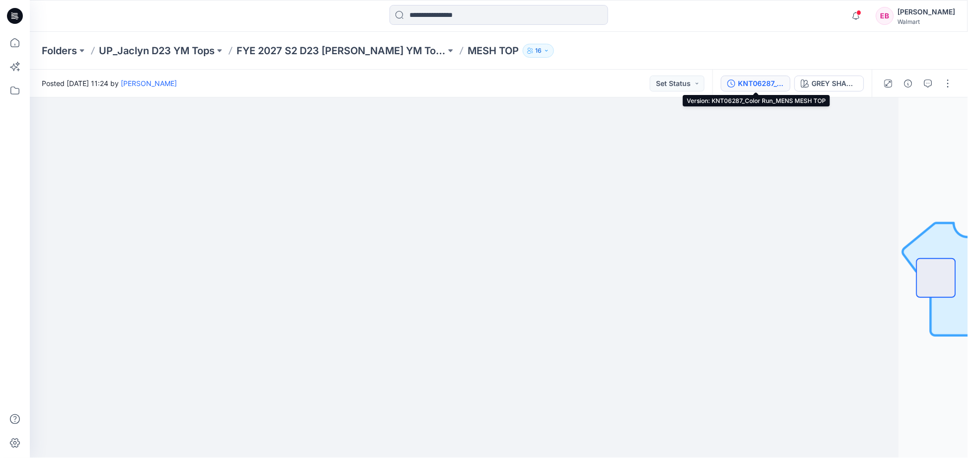
click at [769, 85] on div "KNT06287_Color Run_MENS MESH TOP" at bounding box center [761, 83] width 46 height 11
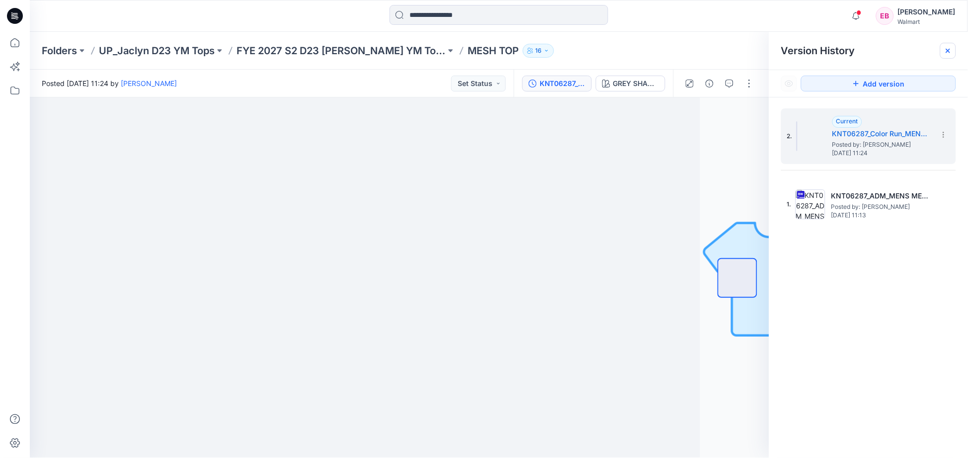
click at [948, 53] on icon at bounding box center [948, 51] width 8 height 8
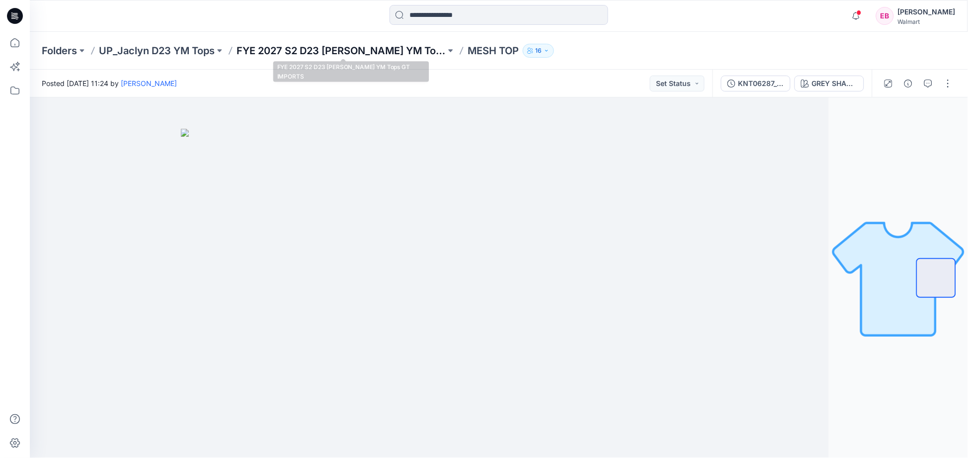
click at [356, 46] on p "FYE 2027 S2 D23 [PERSON_NAME] YM Tops GT IMPORTS" at bounding box center [341, 51] width 209 height 14
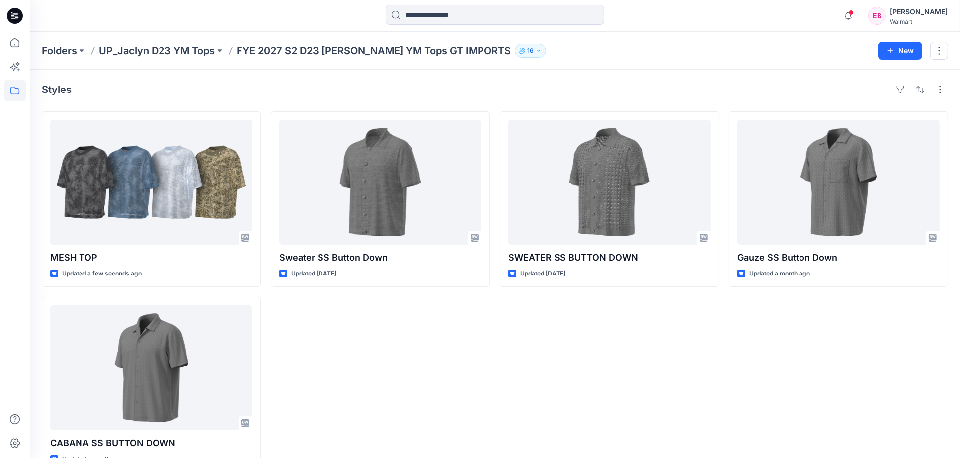
click at [596, 384] on div "SWEATER SS BUTTON DOWN Updated [DATE]" at bounding box center [609, 291] width 219 height 361
click at [696, 93] on div "Styles" at bounding box center [495, 89] width 906 height 16
click at [839, 16] on icon "button" at bounding box center [848, 16] width 19 height 20
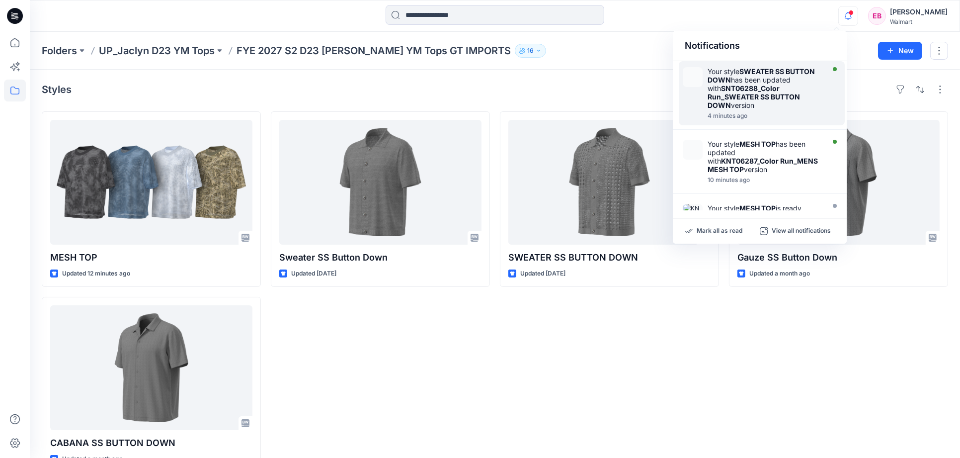
click at [773, 98] on strong "SNT06288_Color Run_SWEATER SS BUTTON DOWN" at bounding box center [754, 96] width 92 height 25
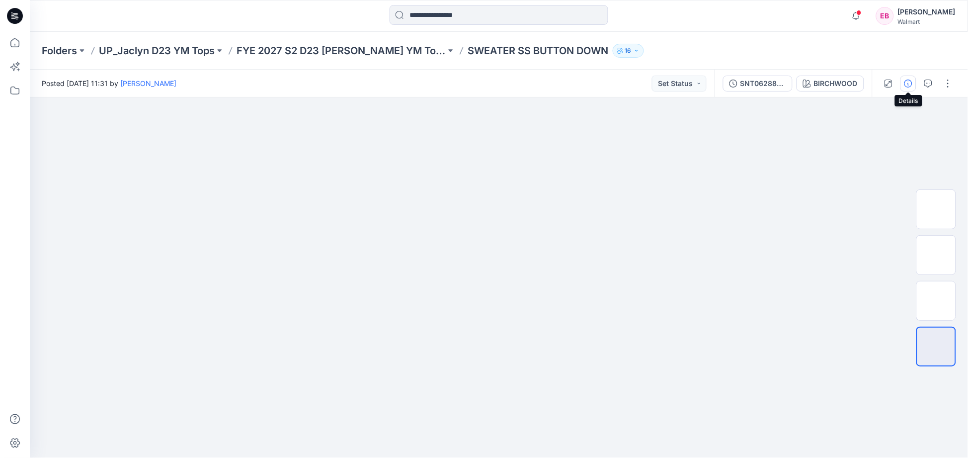
click at [911, 84] on icon "button" at bounding box center [908, 84] width 8 height 8
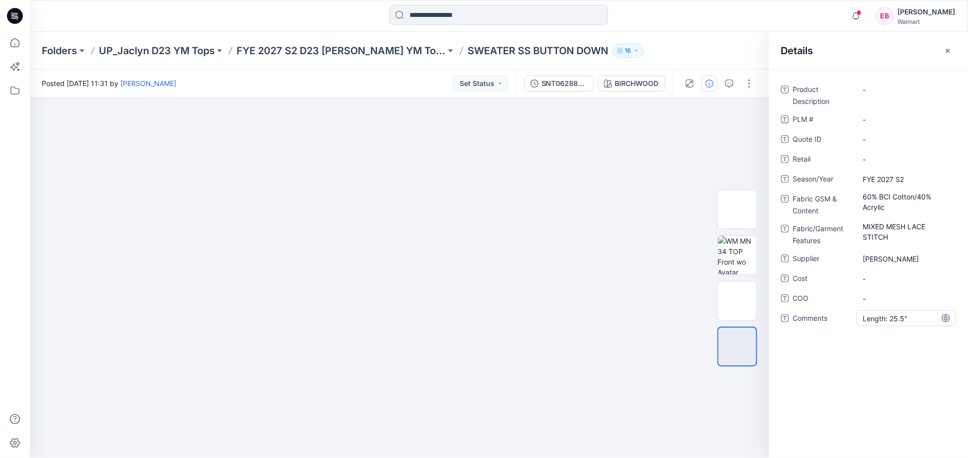
click at [904, 318] on span "Length: 25.5"" at bounding box center [906, 318] width 86 height 10
type textarea "**********"
click at [906, 359] on div "**********" at bounding box center [868, 264] width 199 height 388
click at [947, 51] on icon "button" at bounding box center [948, 51] width 8 height 8
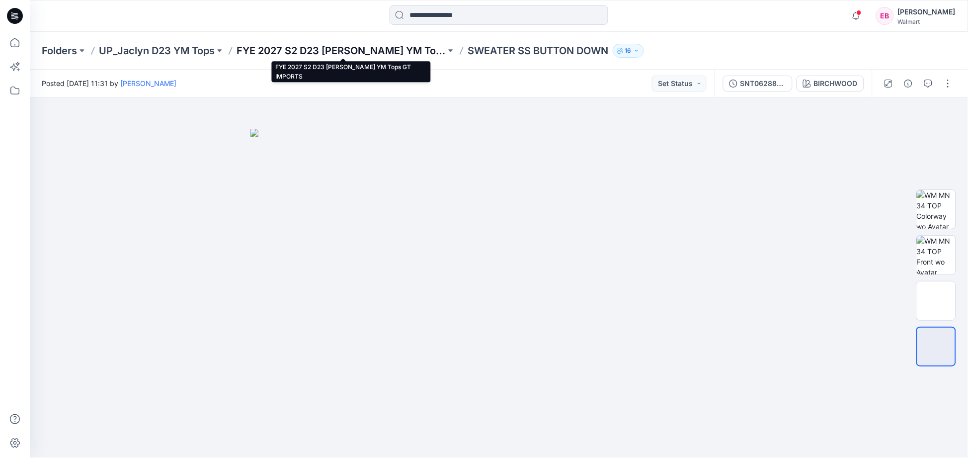
click at [354, 50] on p "FYE 2027 S2 D23 [PERSON_NAME] YM Tops GT IMPORTS" at bounding box center [341, 51] width 209 height 14
